Goal: Transaction & Acquisition: Purchase product/service

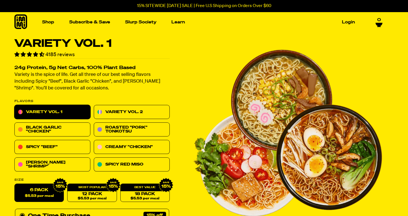
scroll to position [28, 0]
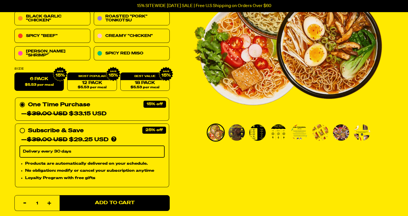
scroll to position [113, 0]
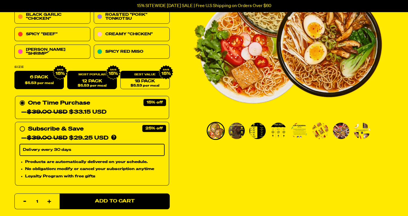
click at [91, 80] on link "12 Pack $5.53 per meal" at bounding box center [91, 80] width 49 height 18
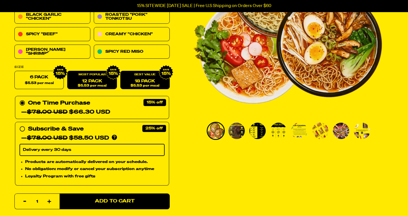
click at [124, 82] on link "18 Pack $5.53 per meal" at bounding box center [144, 80] width 49 height 18
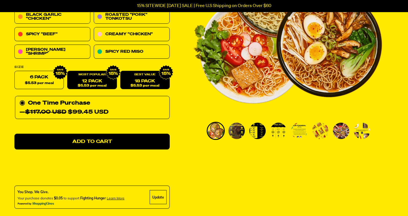
click at [89, 81] on link "12 Pack $5.53 per meal" at bounding box center [91, 80] width 49 height 18
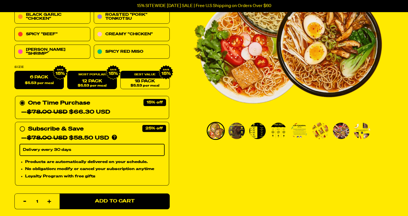
click at [49, 84] on span "$5.53 per meal" at bounding box center [39, 84] width 29 height 4
click at [15, 71] on input "6 Pack $5.53 per meal" at bounding box center [14, 71] width 0 height 0
radio input "true"
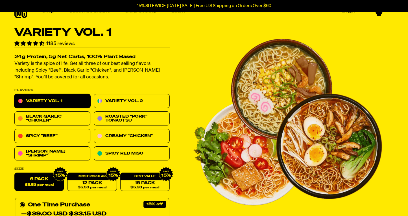
scroll to position [0, 0]
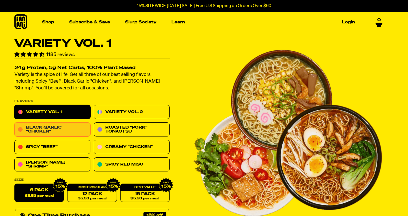
click at [31, 129] on link "Black Garlic "Chicken"" at bounding box center [52, 130] width 76 height 14
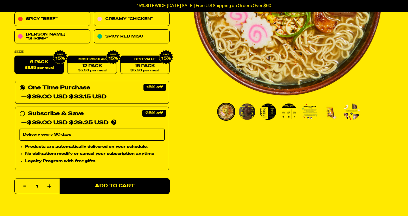
scroll to position [56, 0]
